Goal: Transaction & Acquisition: Subscribe to service/newsletter

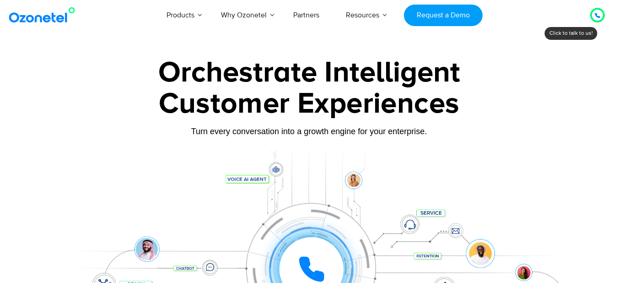
click at [597, 15] on icon at bounding box center [597, 15] width 5 height 5
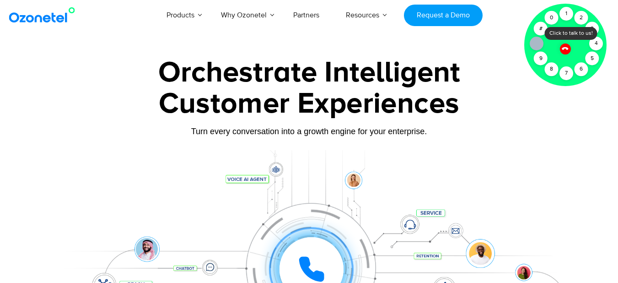
click at [487, 70] on div "Orchestrate Intelligent" at bounding box center [309, 72] width 572 height 29
click at [564, 50] on icon at bounding box center [566, 48] width 8 height 8
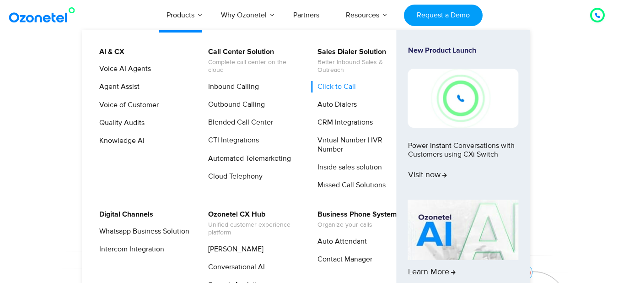
click at [339, 91] on link "Click to Call" at bounding box center [335, 86] width 46 height 11
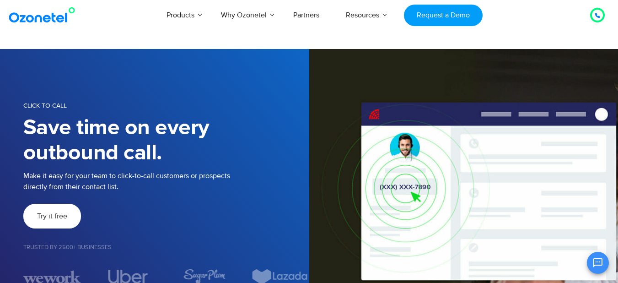
click at [55, 215] on span "Try it free" at bounding box center [52, 215] width 30 height 7
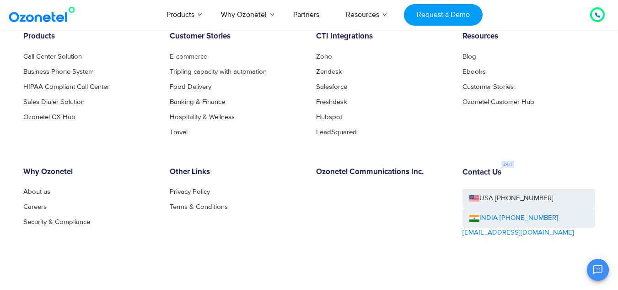
scroll to position [1545, 0]
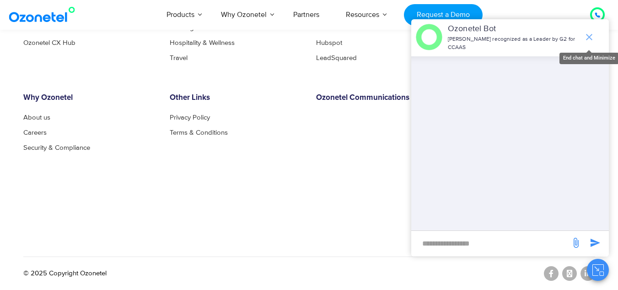
click at [590, 38] on icon "end chat or minimize" at bounding box center [589, 37] width 6 height 6
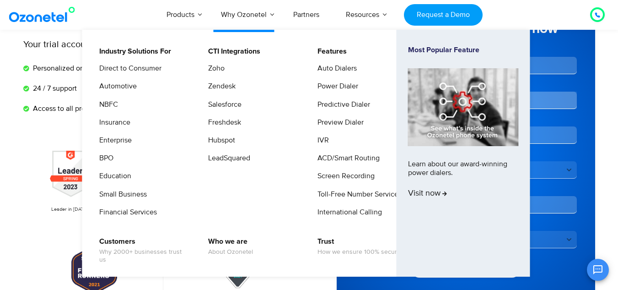
scroll to position [90, 0]
